Goal: Information Seeking & Learning: Learn about a topic

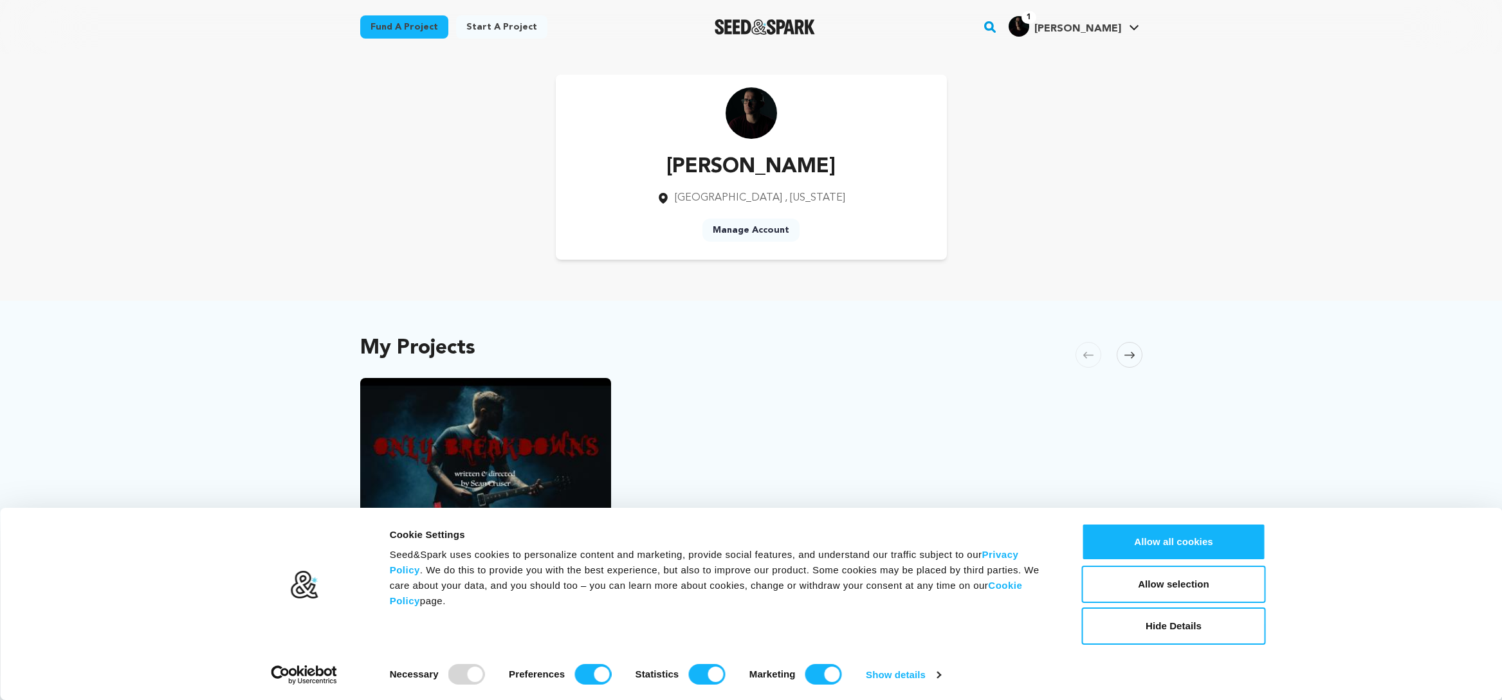
scroll to position [248, 0]
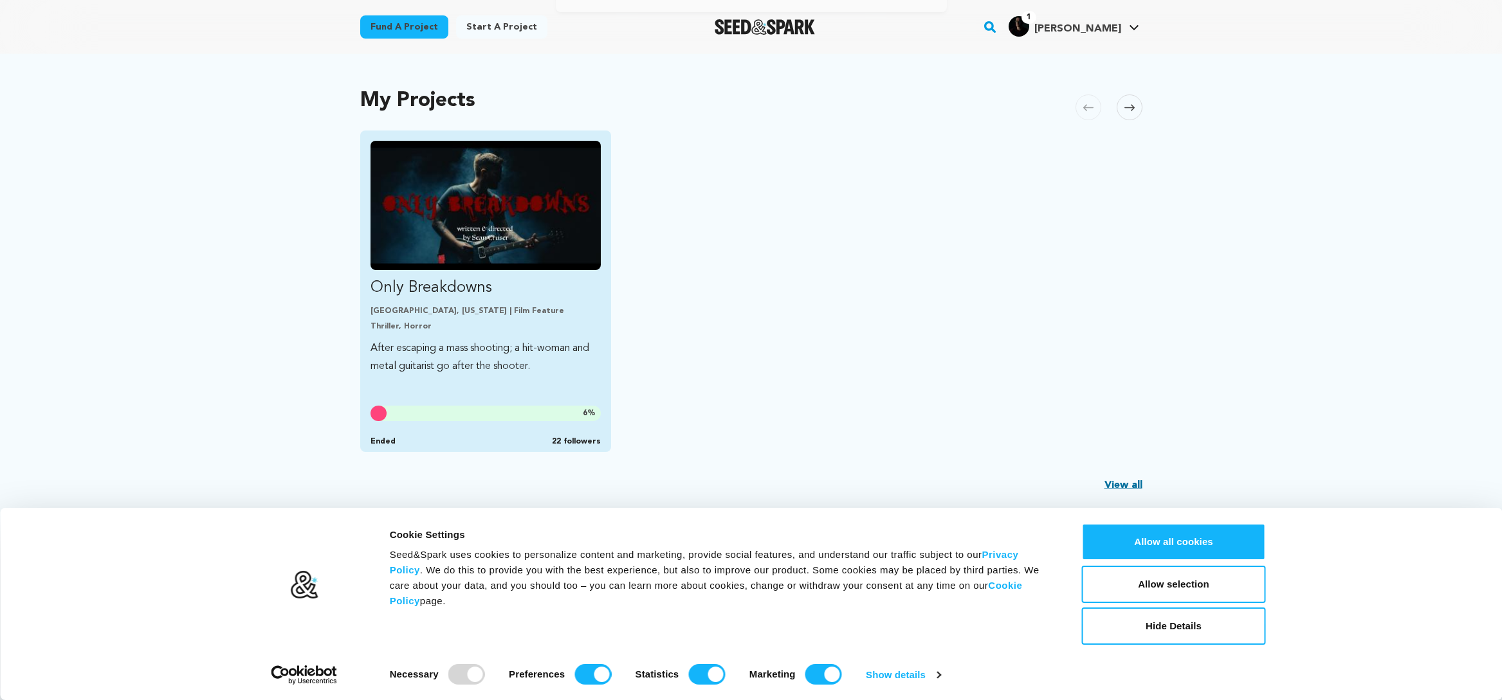
click at [527, 246] on img "Fund Only Breakdowns" at bounding box center [485, 205] width 231 height 129
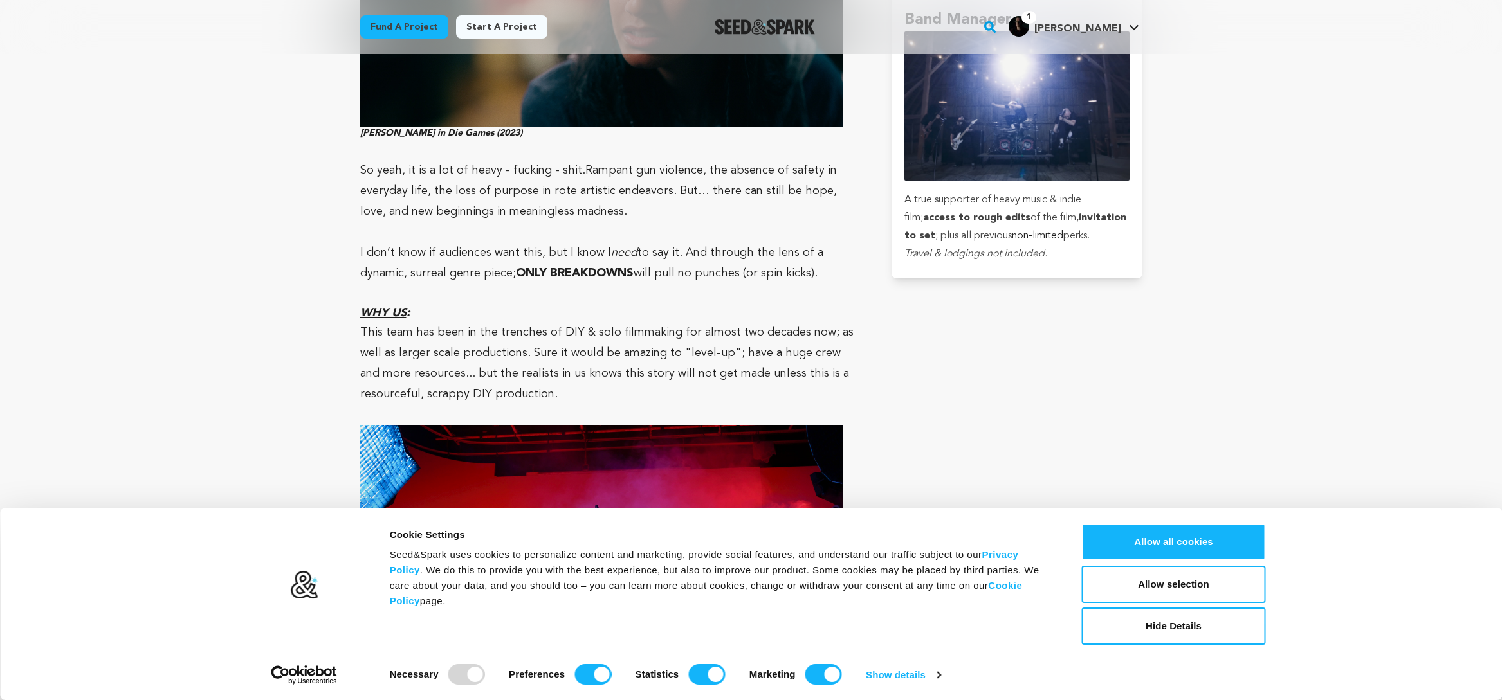
scroll to position [6039, 0]
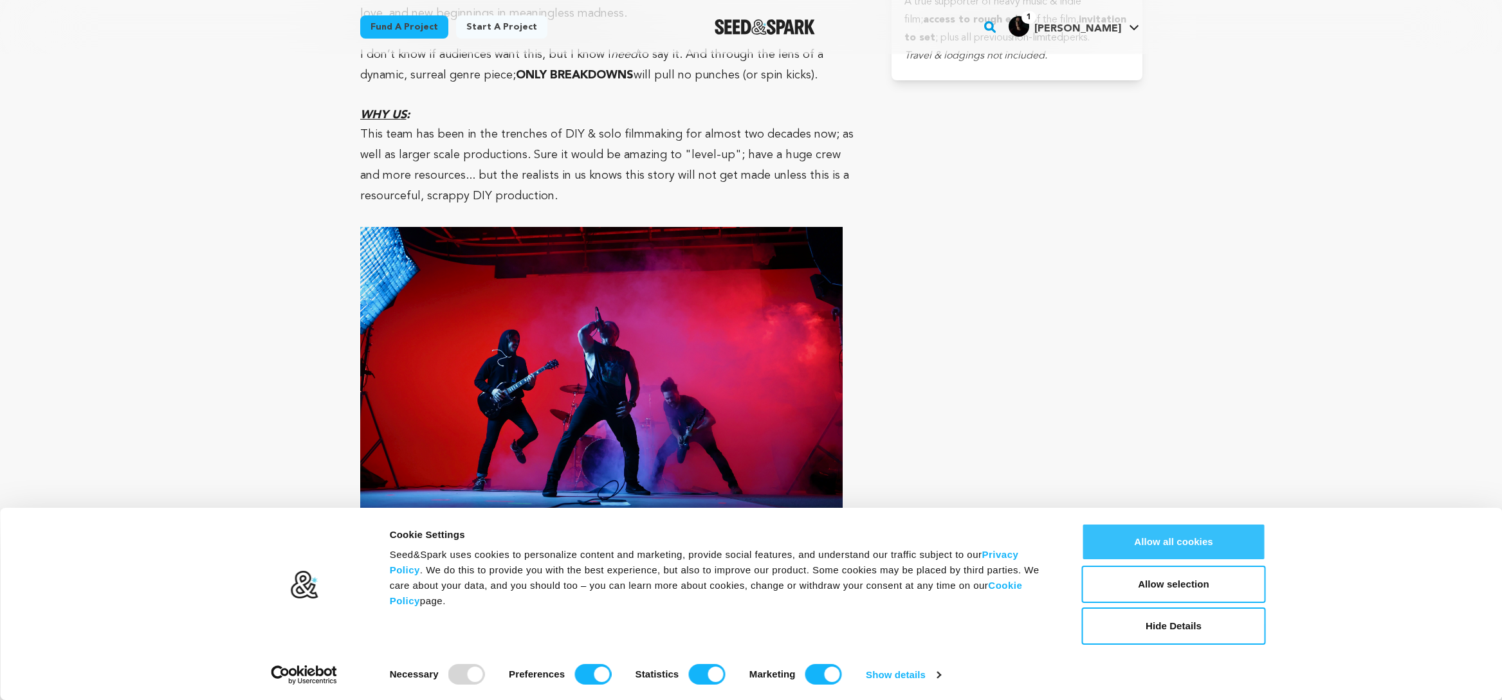
click at [1180, 540] on button "Allow all cookies" at bounding box center [1174, 542] width 184 height 37
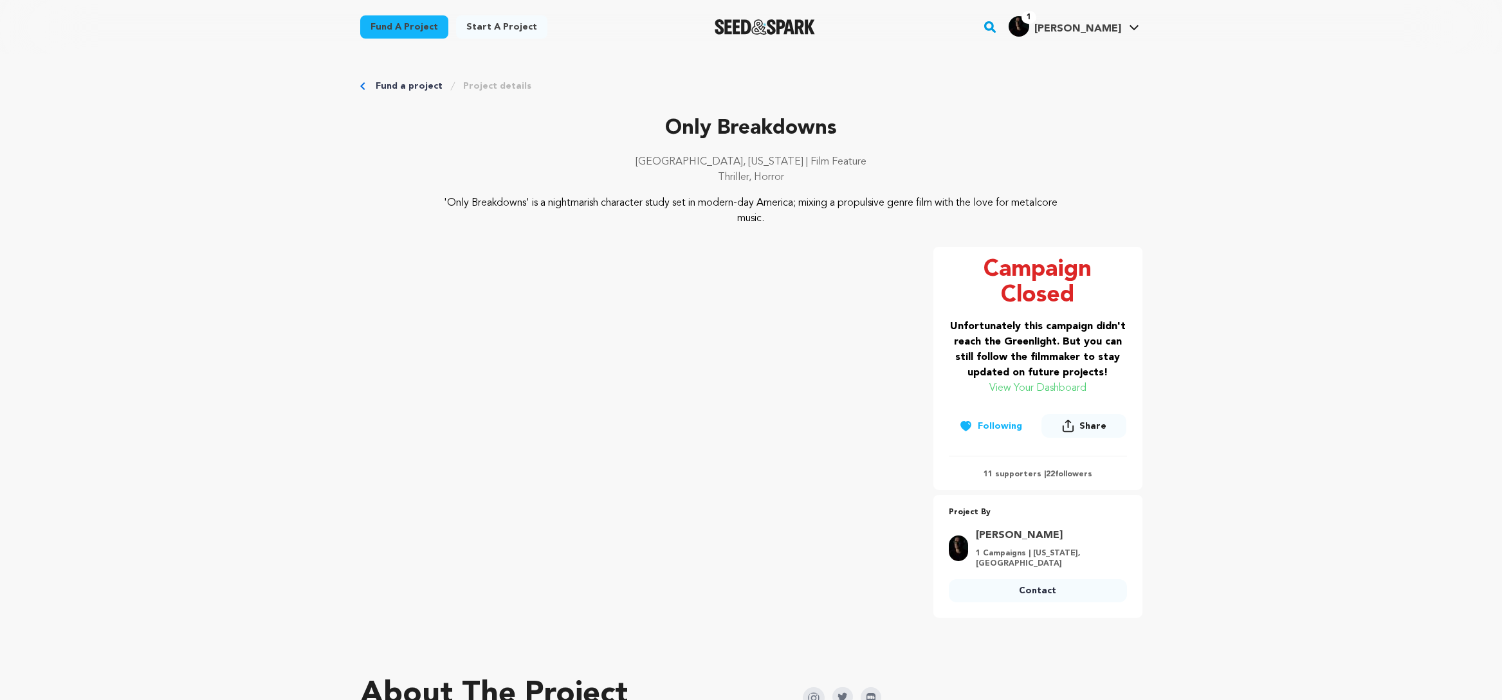
scroll to position [448, 0]
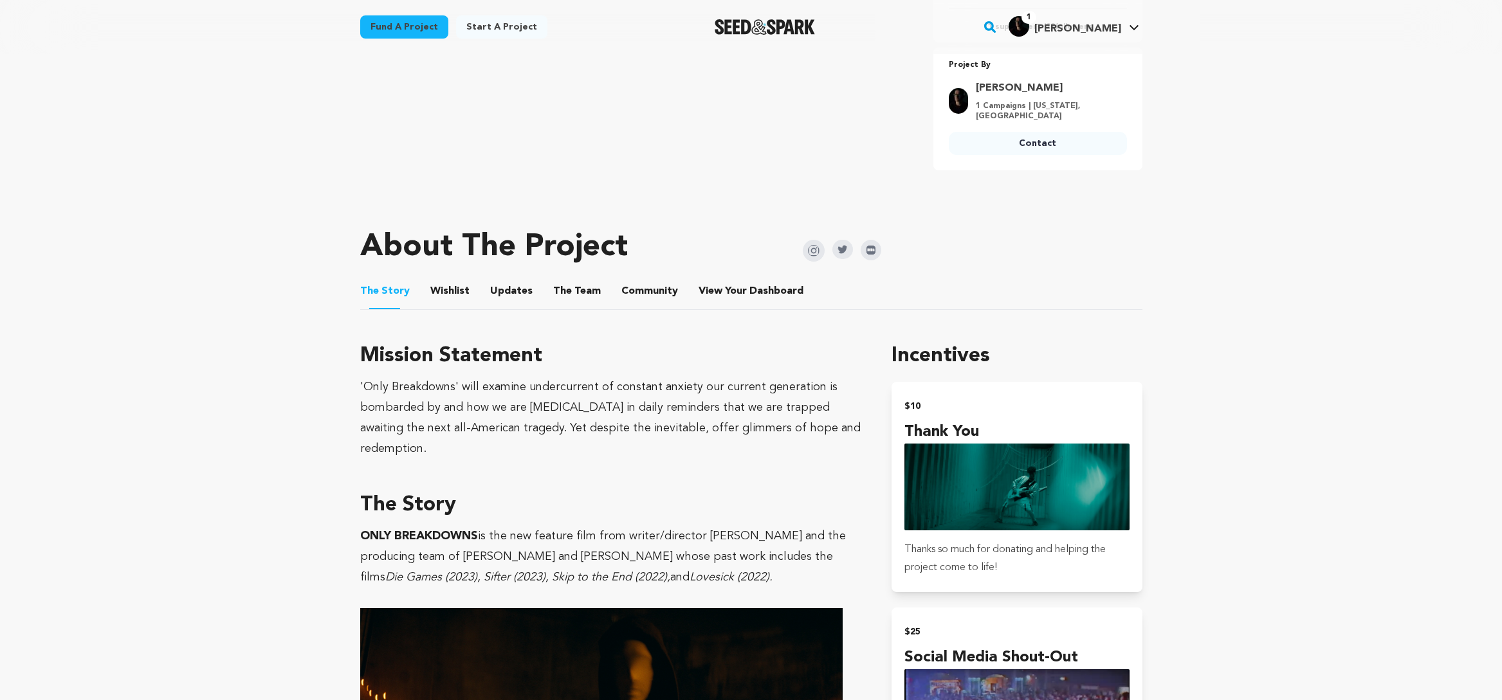
click at [500, 299] on button "Updates" at bounding box center [511, 293] width 31 height 31
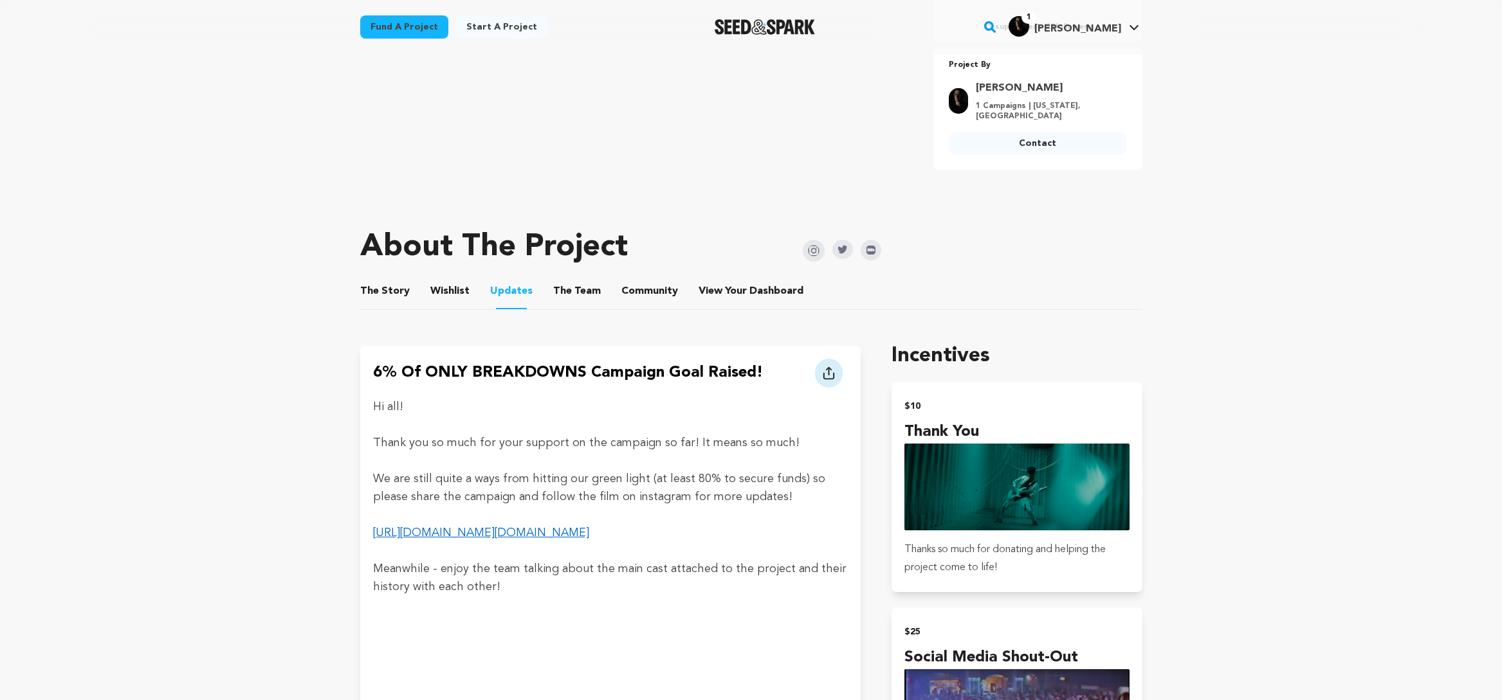
click at [588, 280] on li "The Team The Team" at bounding box center [577, 291] width 48 height 36
click at [572, 293] on button "The Team" at bounding box center [576, 293] width 31 height 31
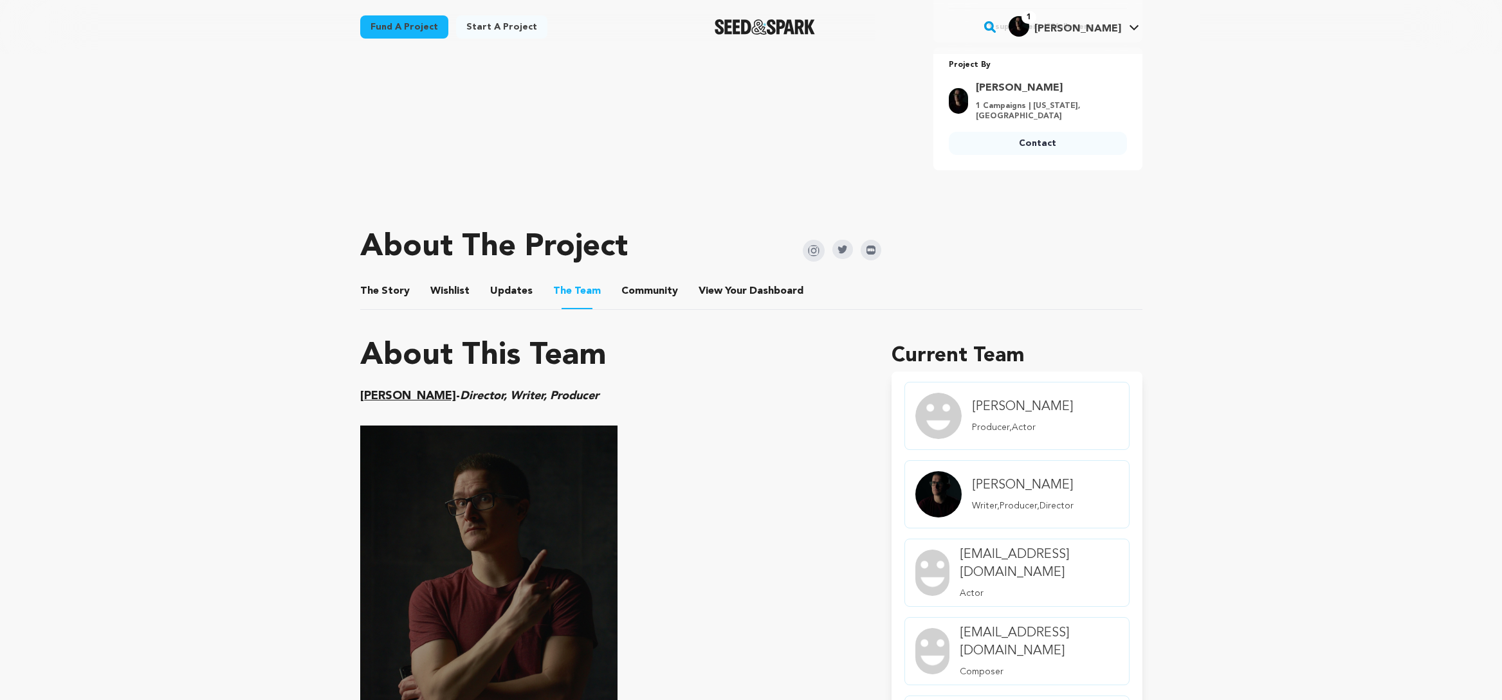
scroll to position [1064, 0]
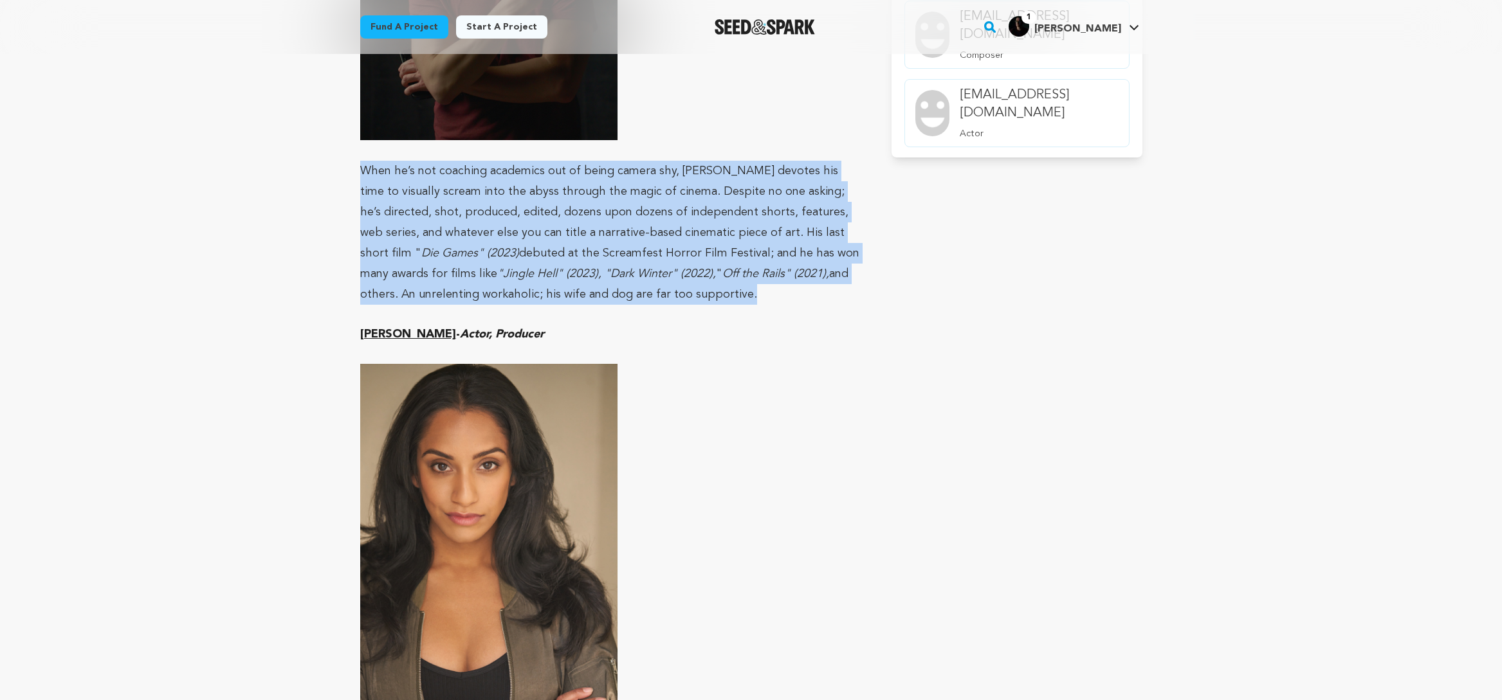
drag, startPoint x: 369, startPoint y: 172, endPoint x: 761, endPoint y: 298, distance: 412.1
click at [761, 298] on p "When he’s not coaching academics out of being camera shy, [PERSON_NAME] devotes…" at bounding box center [610, 233] width 501 height 144
copy p "When he’s not coaching academics out of being camera shy, [PERSON_NAME] devotes…"
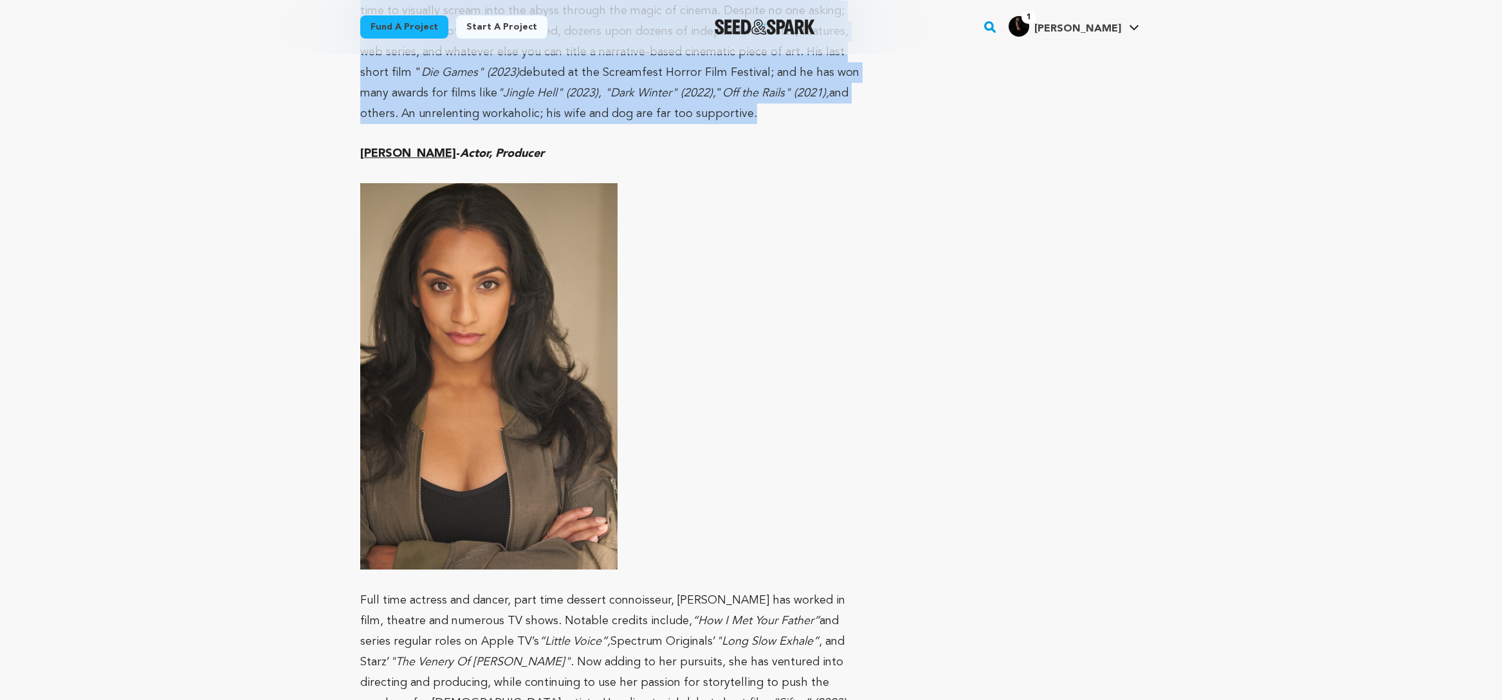
scroll to position [830, 0]
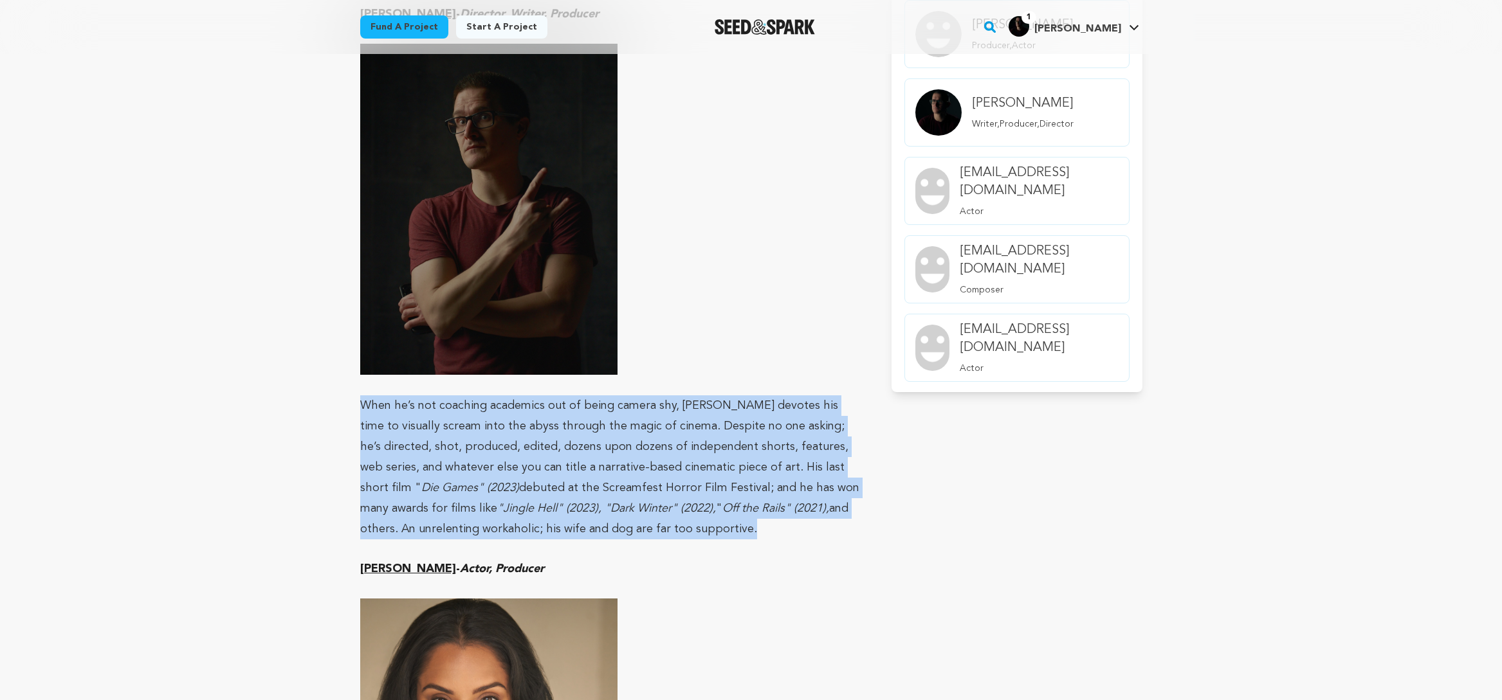
click at [757, 498] on p "When he’s not coaching academics out of being camera shy, [PERSON_NAME] devotes…" at bounding box center [610, 468] width 501 height 144
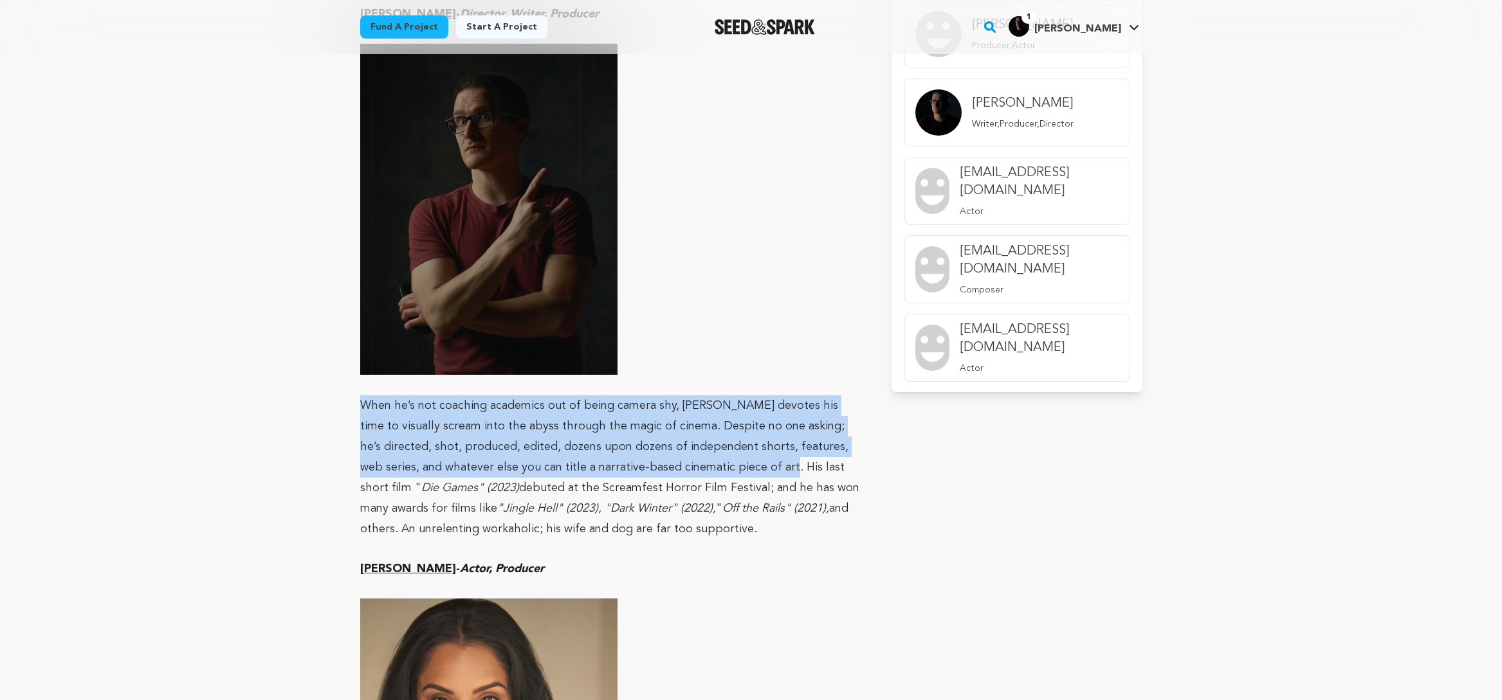
drag, startPoint x: 354, startPoint y: 403, endPoint x: 767, endPoint y: 469, distance: 418.7
copy span "When he’s not coaching academics out of being camera shy, [PERSON_NAME] devotes…"
drag, startPoint x: 748, startPoint y: 459, endPoint x: 724, endPoint y: 496, distance: 43.7
click at [724, 496] on p "When he’s not coaching academics out of being camera shy, [PERSON_NAME] devotes…" at bounding box center [610, 468] width 501 height 144
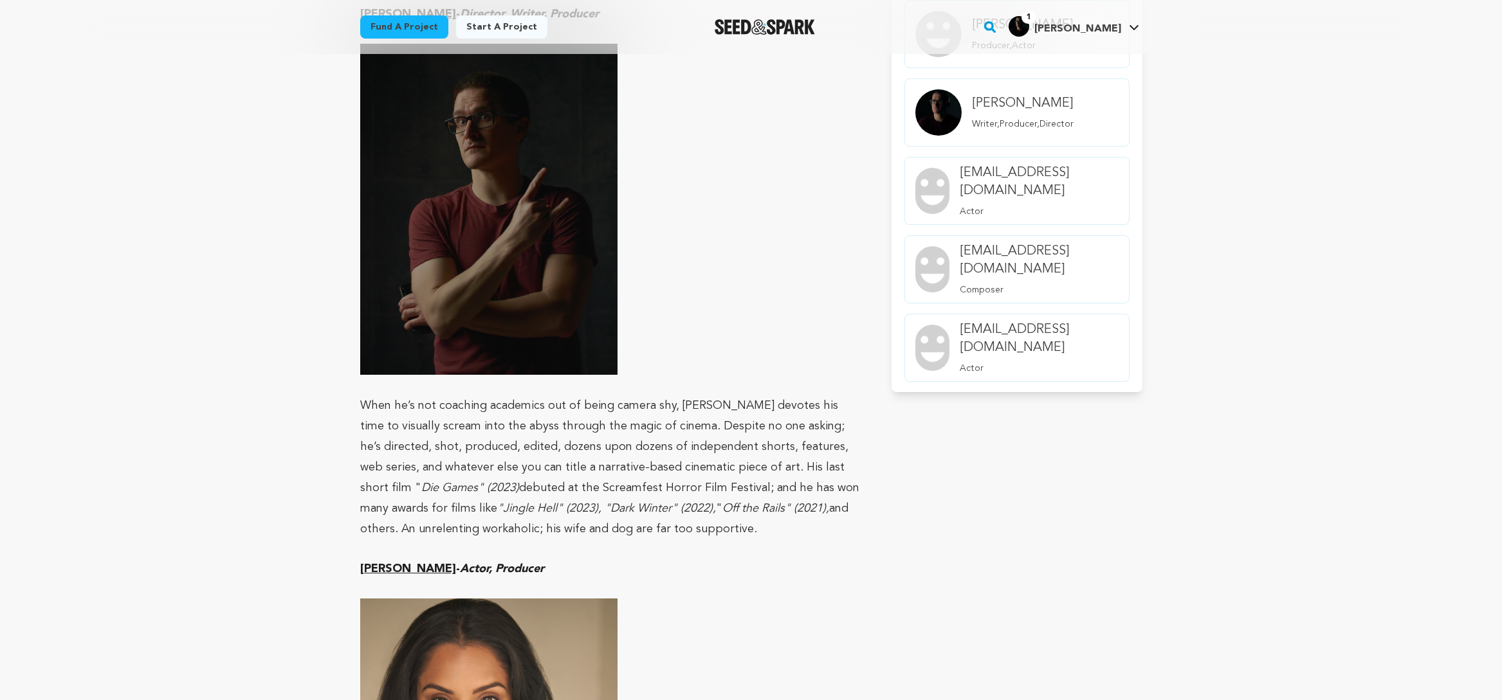
click at [742, 511] on em "Off the Rails" (2021)," at bounding box center [775, 509] width 107 height 12
drag, startPoint x: 473, startPoint y: 528, endPoint x: 752, endPoint y: 537, distance: 279.9
click at [752, 537] on p "When he’s not coaching academics out of being camera shy, [PERSON_NAME] devotes…" at bounding box center [610, 468] width 501 height 144
copy p "An unrelenting workaholic; his wife and dog are far too supportive."
click at [516, 172] on img at bounding box center [488, 210] width 257 height 332
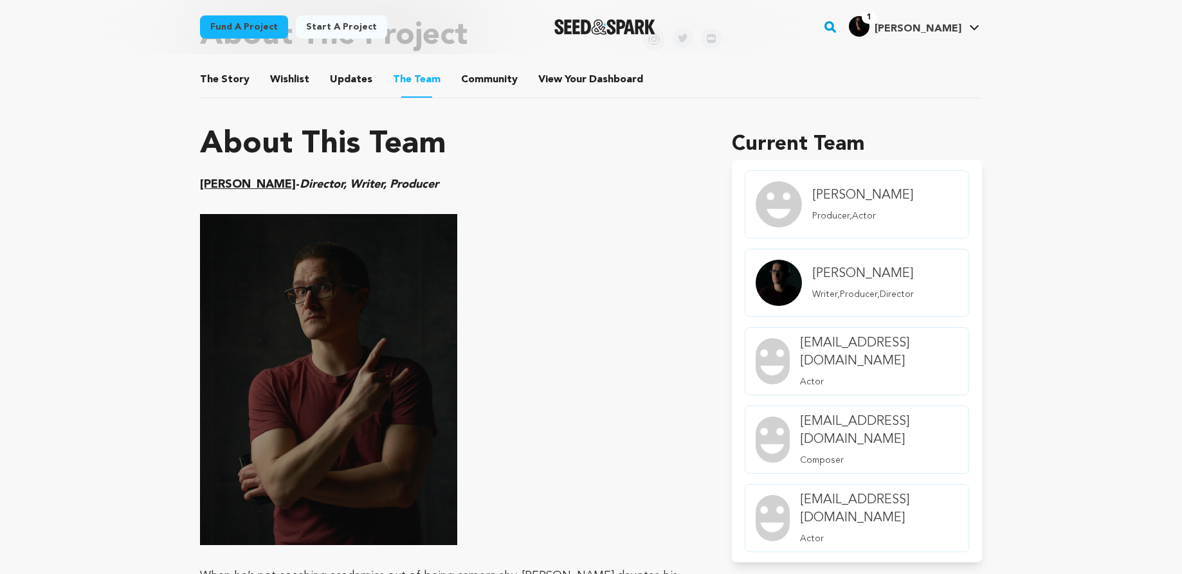
scroll to position [1289, 0]
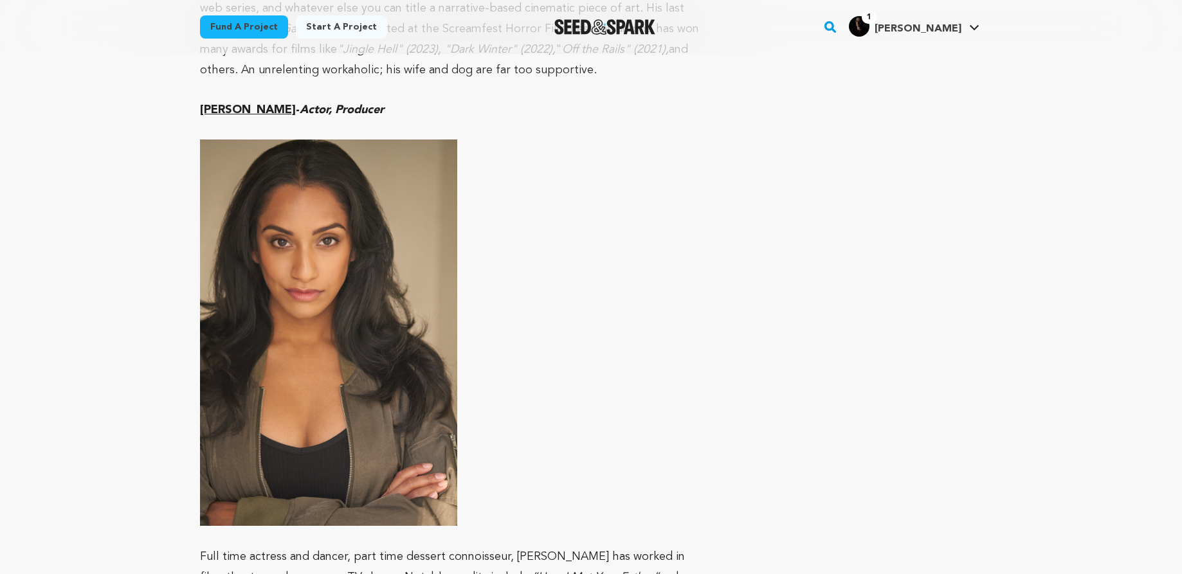
click at [395, 337] on img at bounding box center [328, 333] width 257 height 386
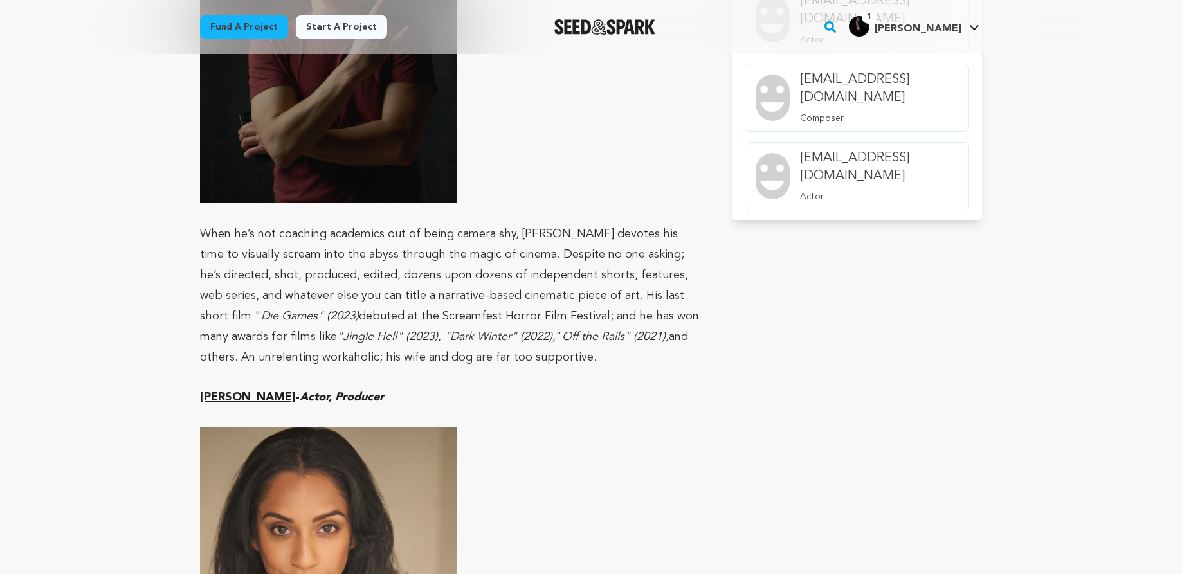
scroll to position [1444, 0]
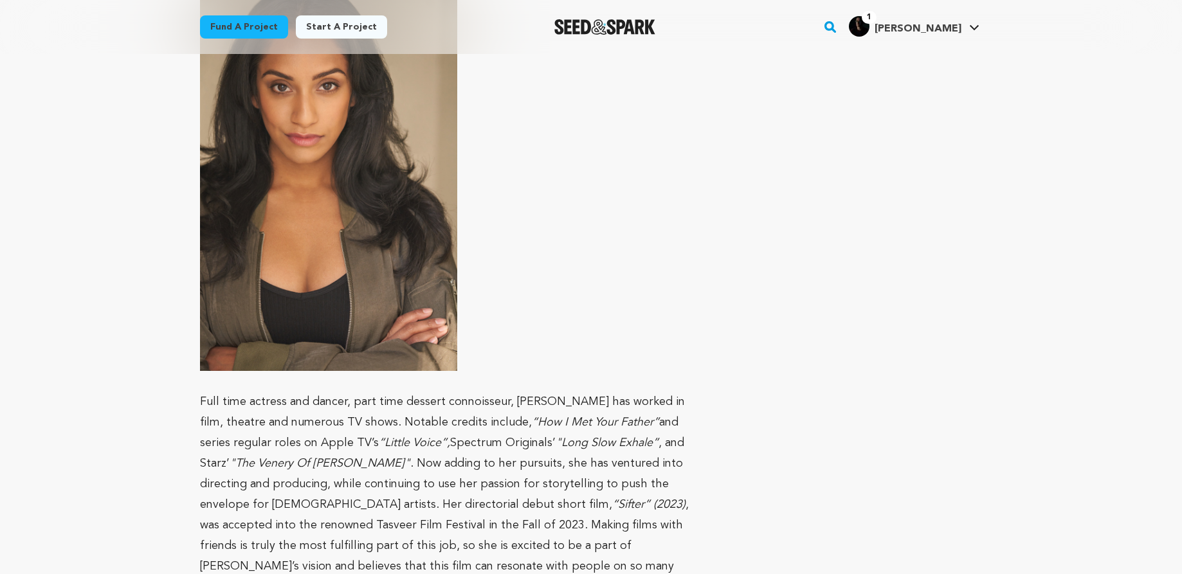
click at [354, 228] on img at bounding box center [328, 178] width 257 height 386
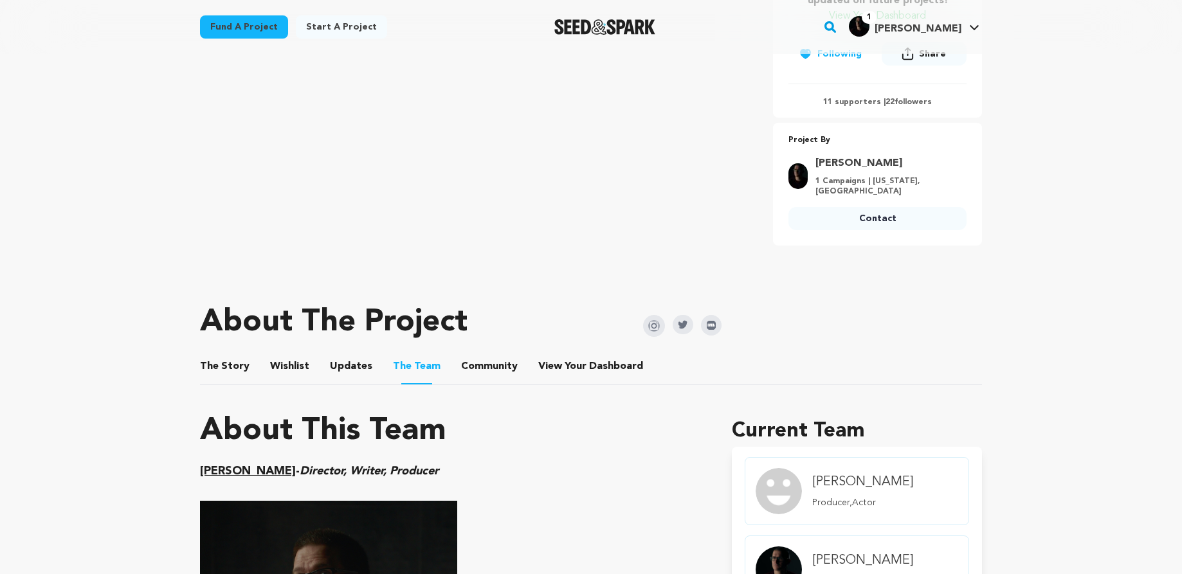
scroll to position [0, 0]
